Goal: Task Accomplishment & Management: Complete application form

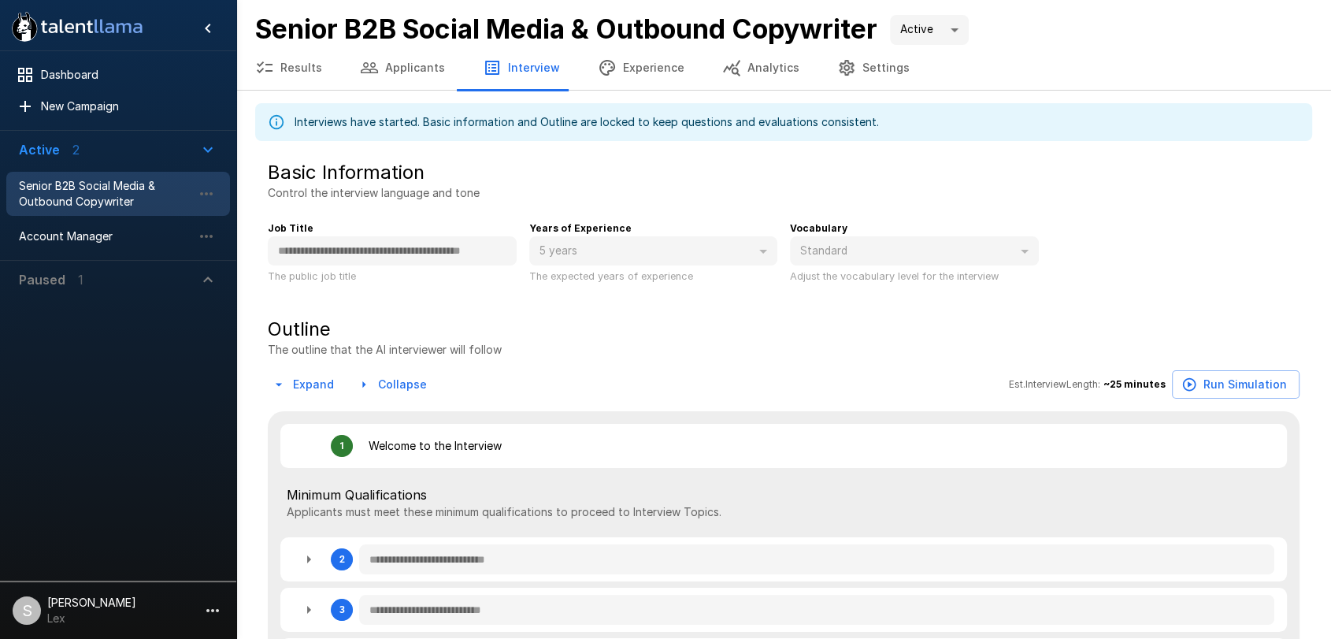
click at [376, 69] on button "Applicants" at bounding box center [402, 68] width 123 height 44
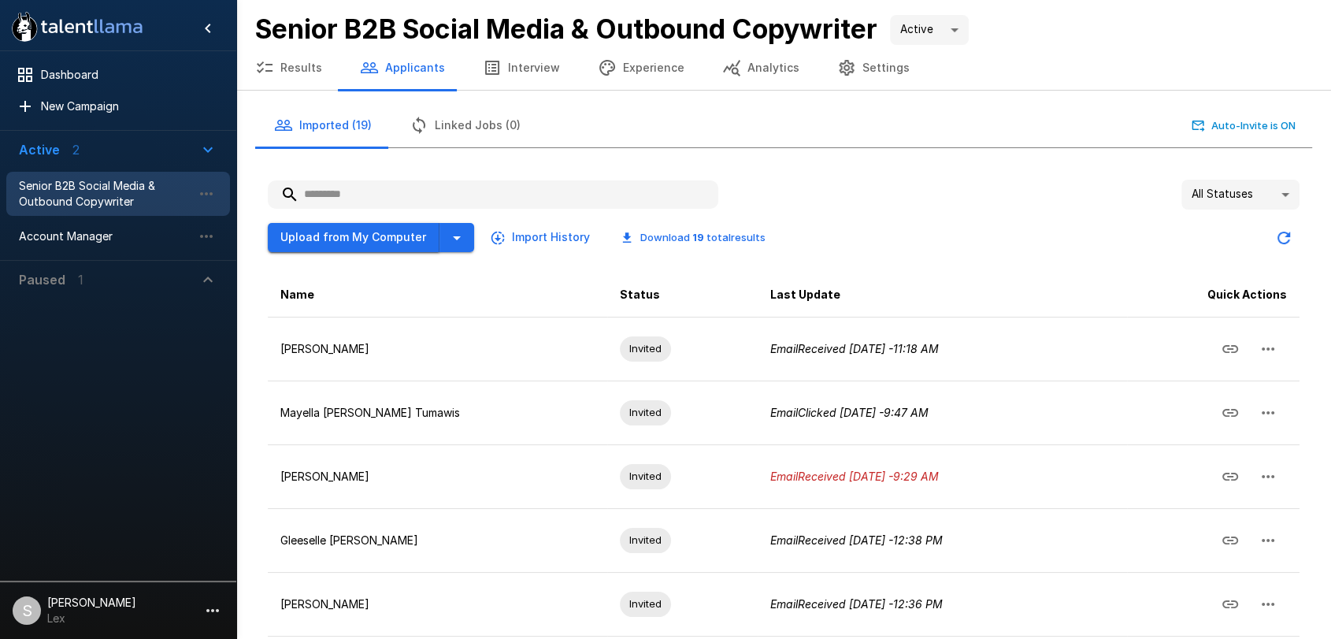
click at [357, 234] on button "Upload from My Computer" at bounding box center [354, 237] width 172 height 29
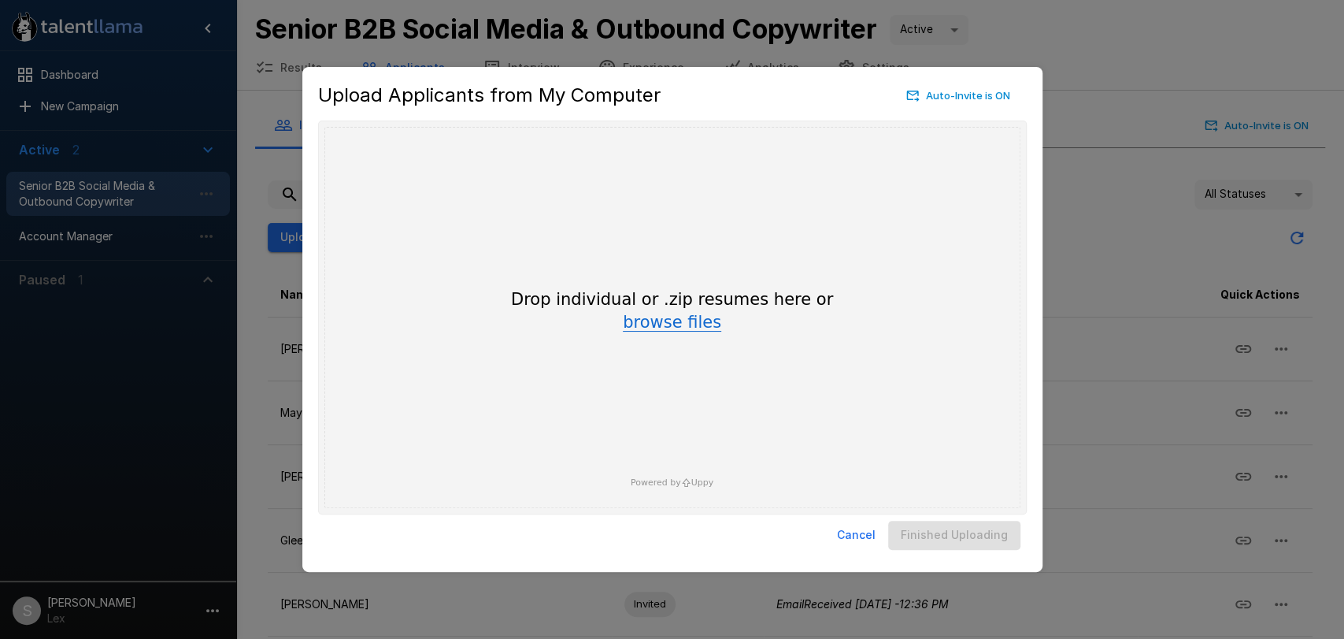
click at [680, 318] on button "browse files" at bounding box center [672, 322] width 98 height 17
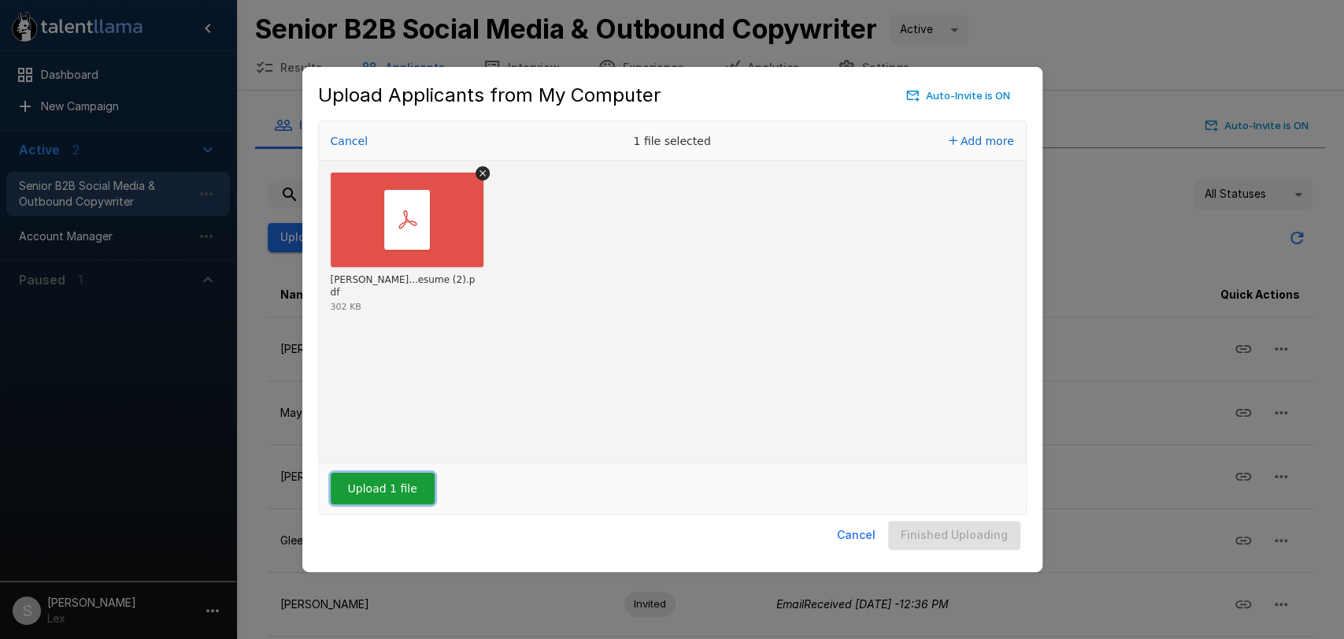
click at [403, 495] on button "Upload 1 file" at bounding box center [383, 487] width 104 height 31
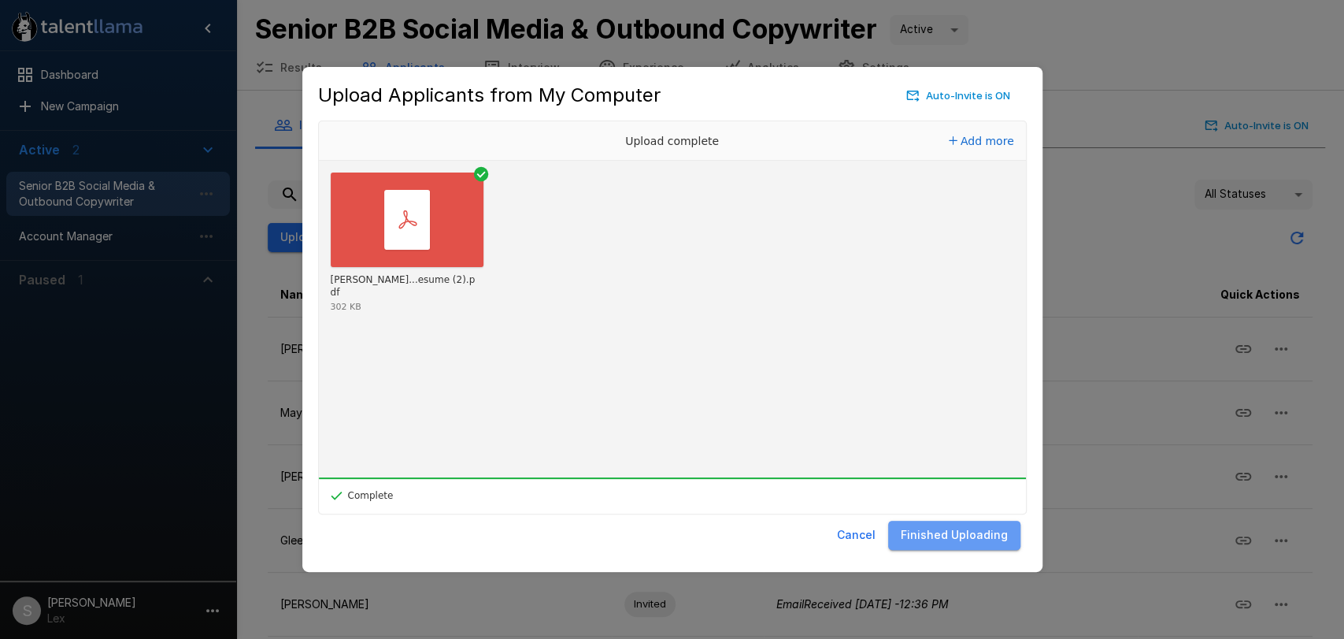
click at [970, 539] on button "Finished Uploading" at bounding box center [954, 534] width 132 height 29
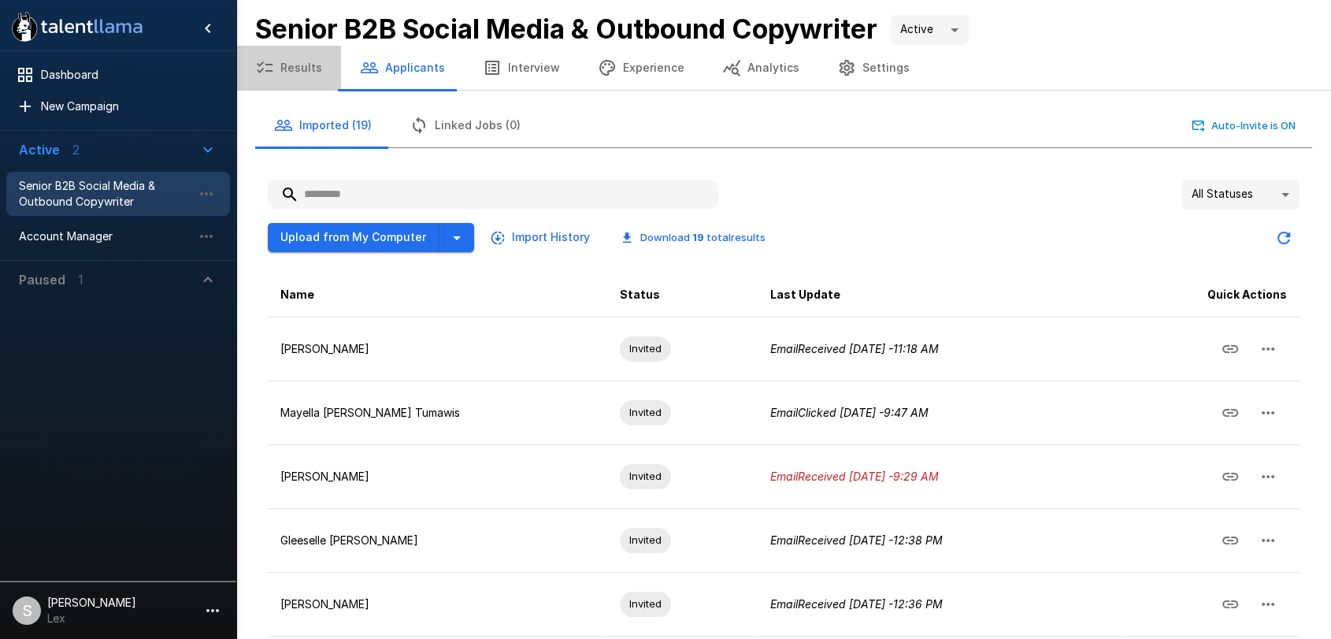
click at [301, 60] on button "Results" at bounding box center [288, 68] width 105 height 44
